Goal: Navigation & Orientation: Find specific page/section

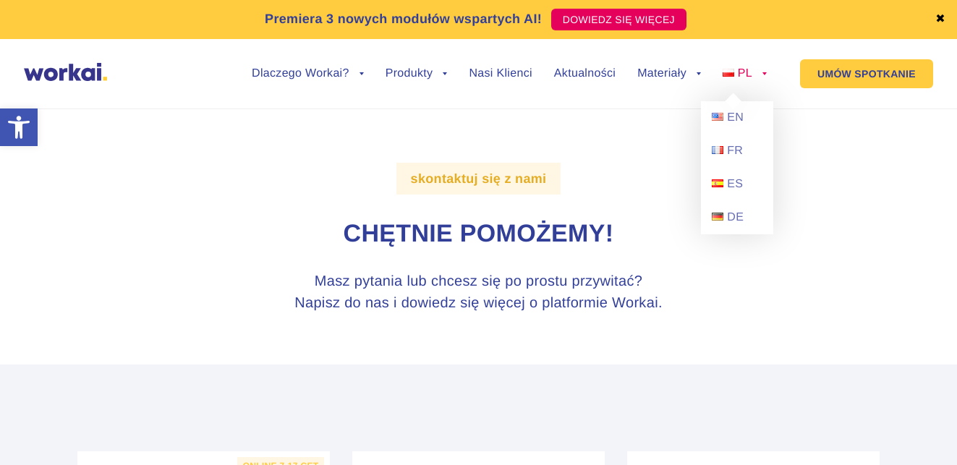
click at [746, 73] on span "PL" at bounding box center [745, 73] width 14 height 12
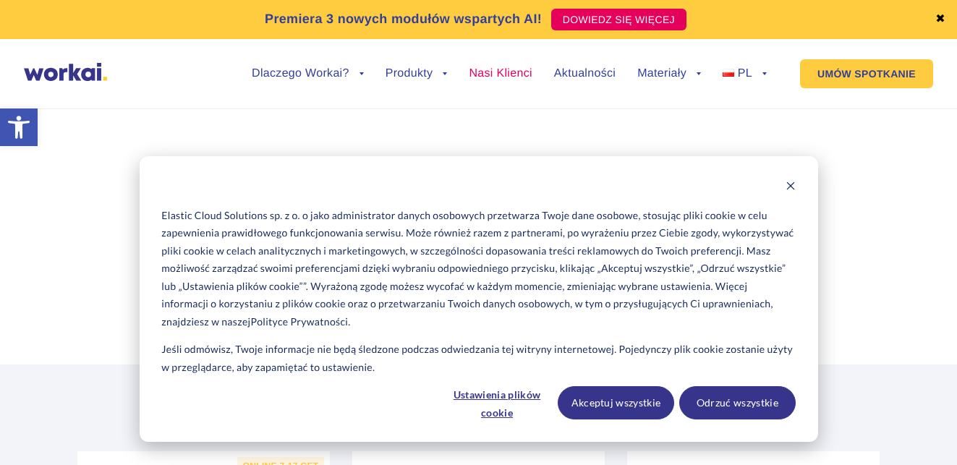
click at [502, 75] on link "Nasi Klienci" at bounding box center [500, 74] width 63 height 12
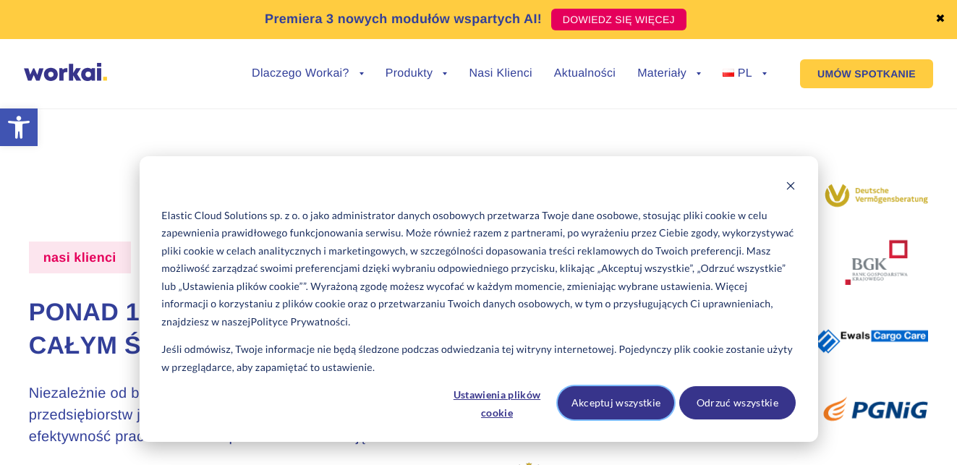
click at [627, 402] on button "Akceptuj wszystkie" at bounding box center [616, 402] width 116 height 33
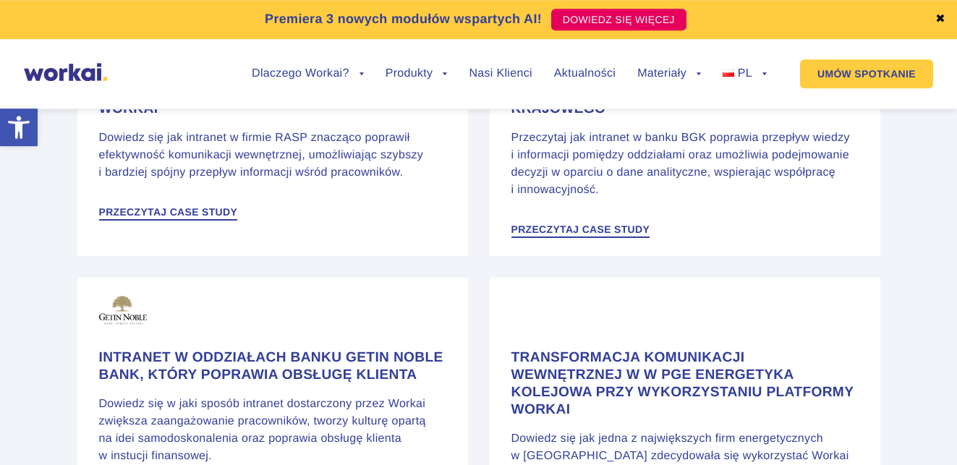
scroll to position [2214, 0]
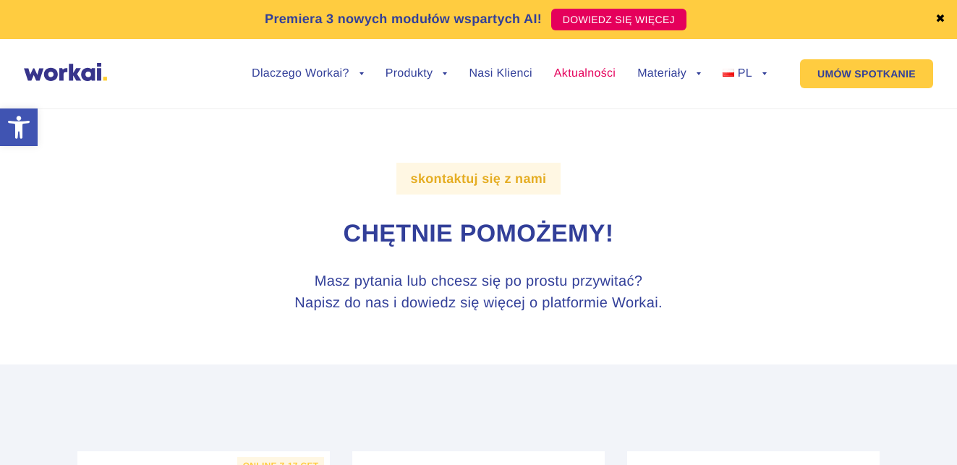
click at [578, 74] on link "Aktualności" at bounding box center [585, 74] width 62 height 12
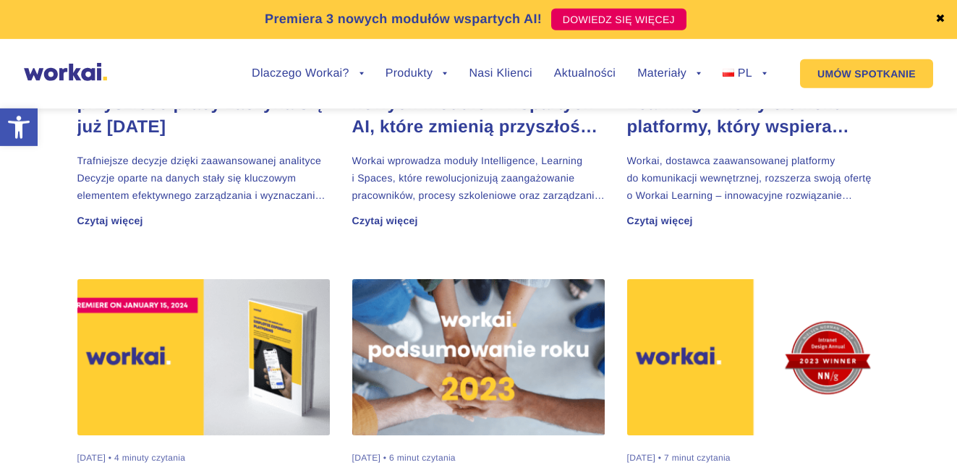
scroll to position [664, 0]
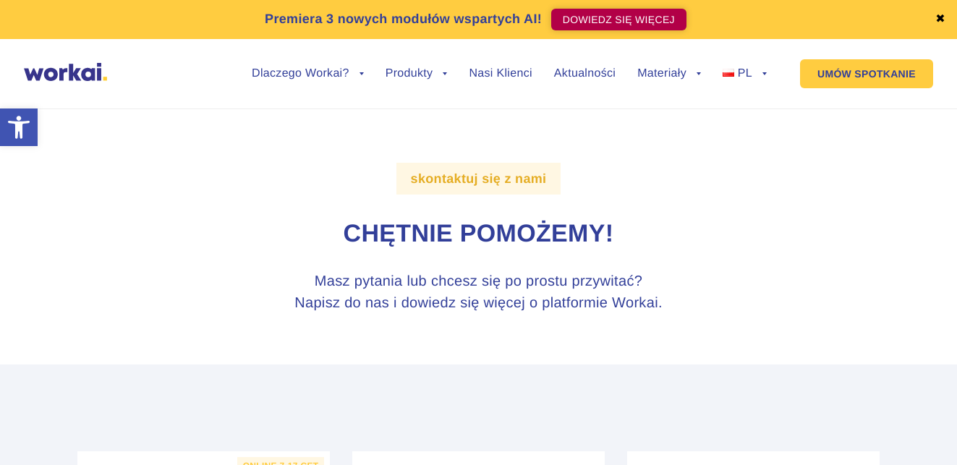
click at [586, 16] on link "DOWIEDZ SIĘ WIĘCEJ" at bounding box center [618, 20] width 135 height 22
click at [496, 76] on link "Nasi Klienci" at bounding box center [500, 74] width 63 height 12
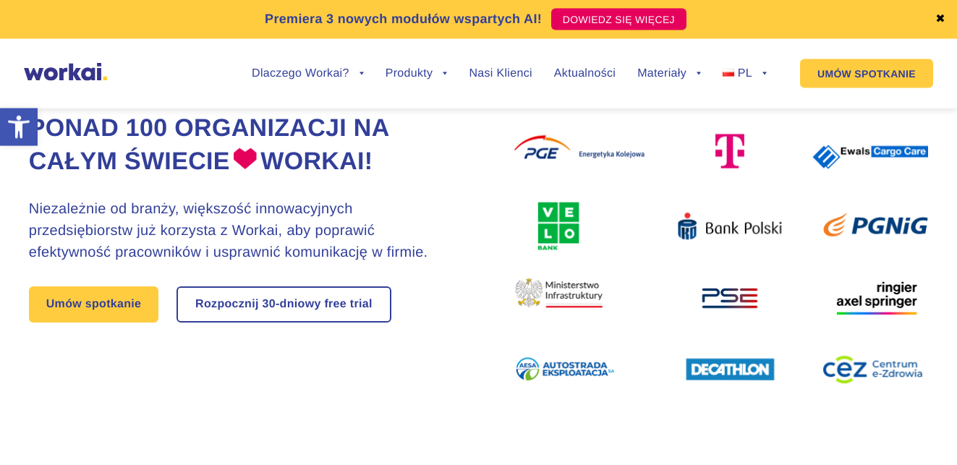
scroll to position [148, 0]
